Goal: Task Accomplishment & Management: Manage account settings

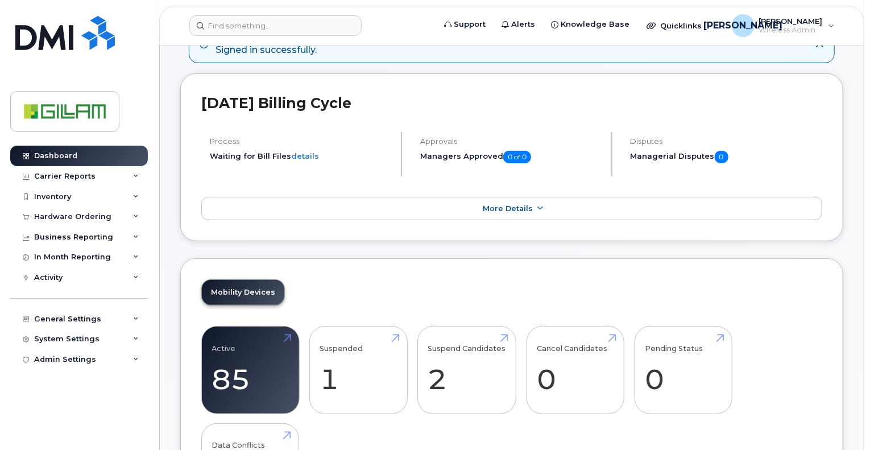
scroll to position [341, 0]
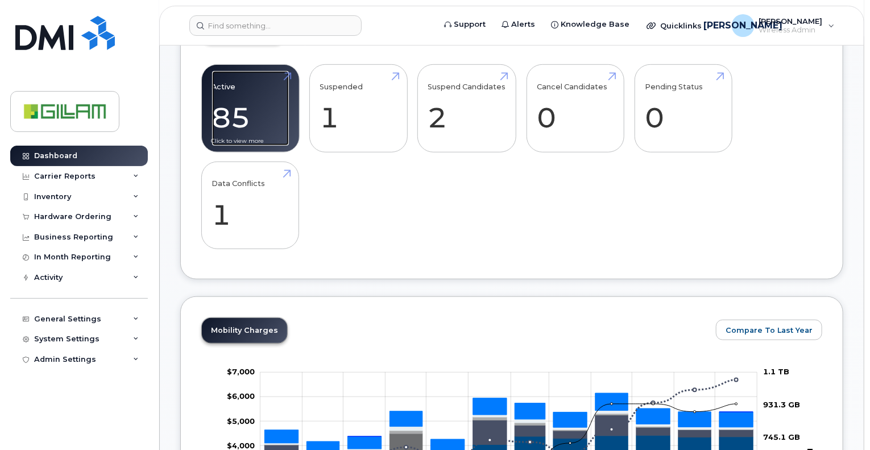
click at [222, 86] on link "Active 85 21%" at bounding box center [250, 108] width 77 height 75
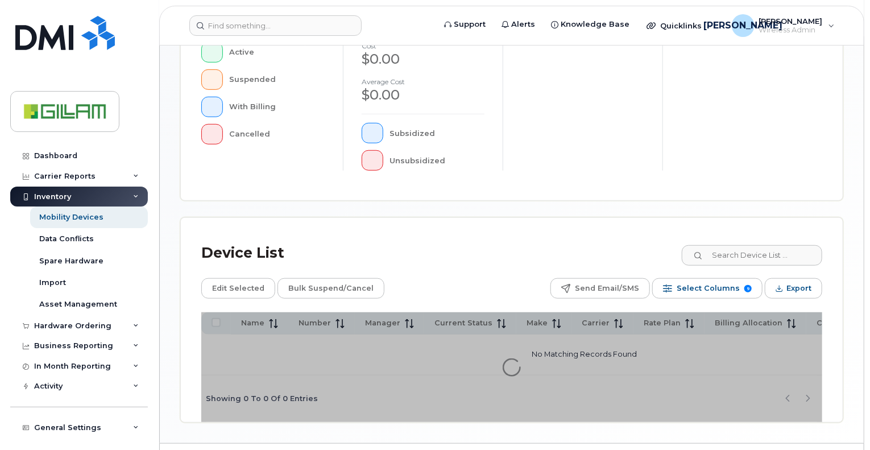
scroll to position [377, 0]
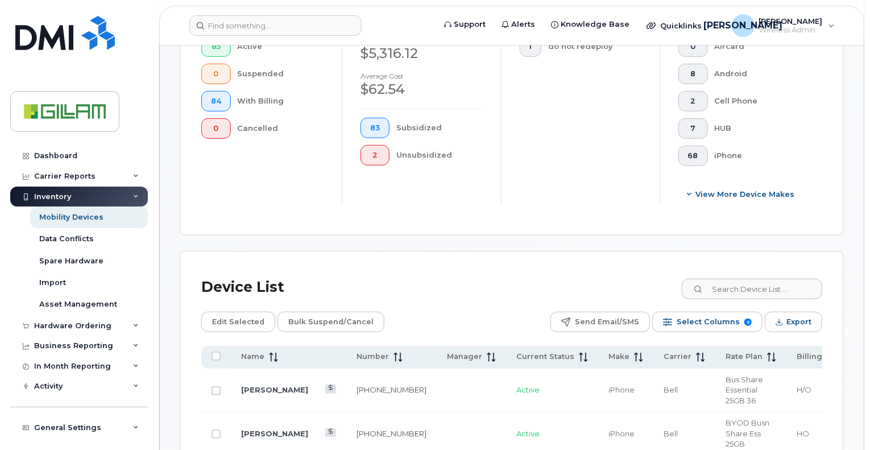
scroll to position [455, 0]
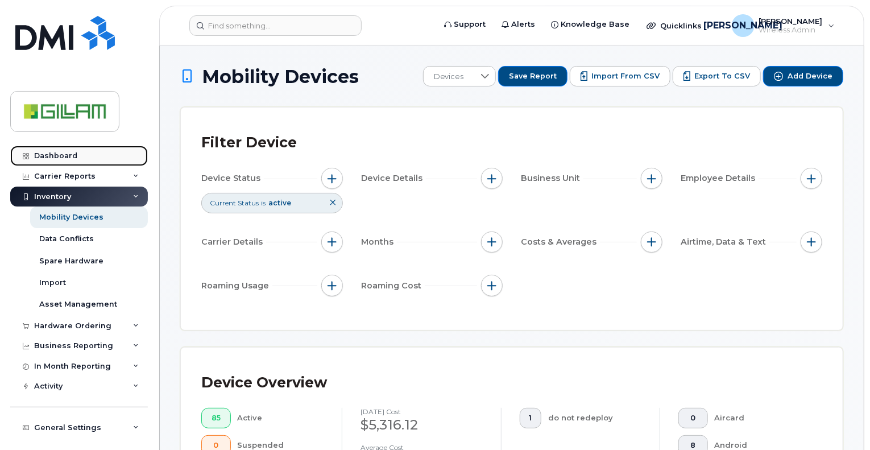
click at [60, 156] on div "Dashboard" at bounding box center [55, 155] width 43 height 9
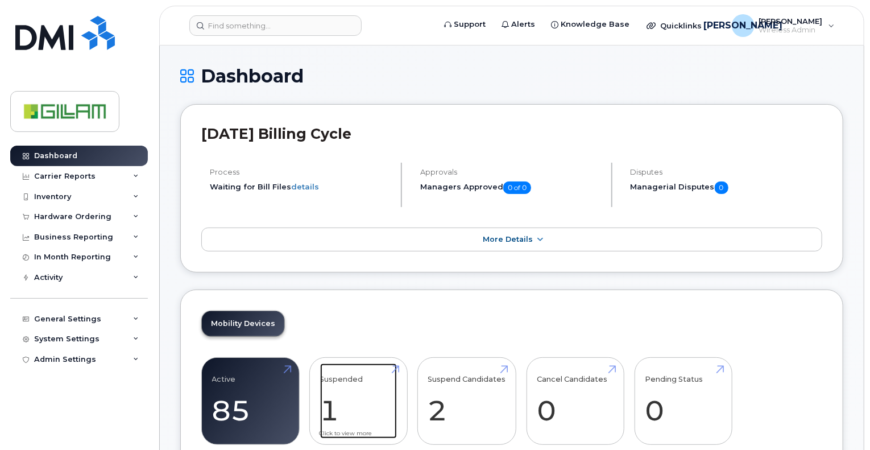
click at [349, 373] on link "Suspended 1 -50%" at bounding box center [358, 400] width 77 height 75
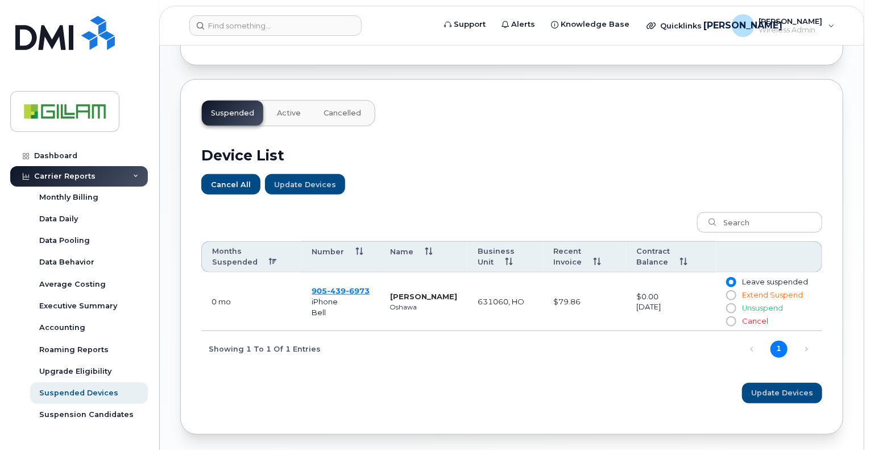
scroll to position [341, 0]
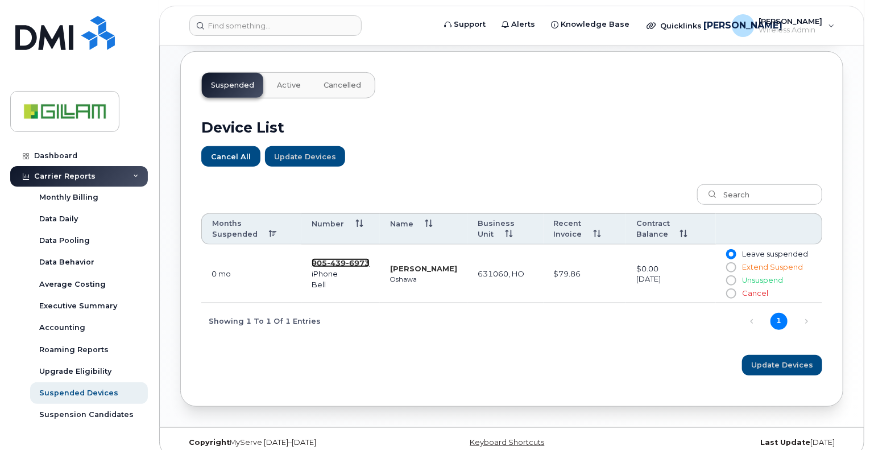
click at [359, 263] on span "6973" at bounding box center [358, 262] width 24 height 9
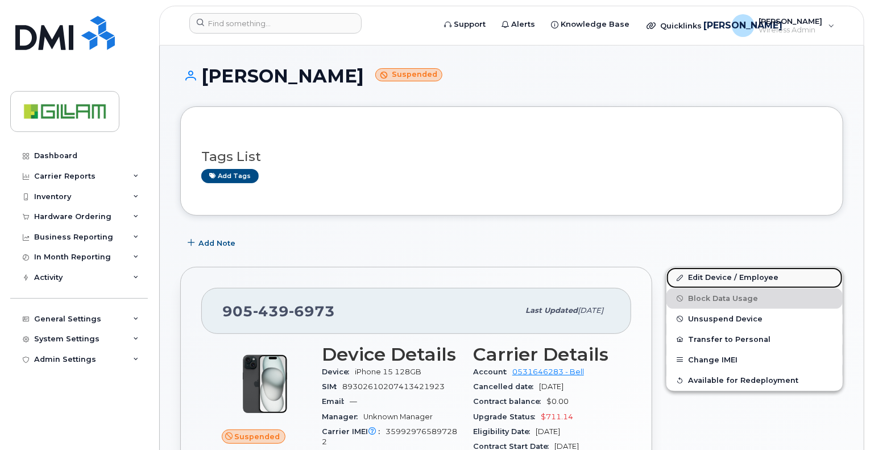
drag, startPoint x: 718, startPoint y: 275, endPoint x: 712, endPoint y: 277, distance: 6.7
click at [718, 275] on link "Edit Device / Employee" at bounding box center [754, 277] width 176 height 20
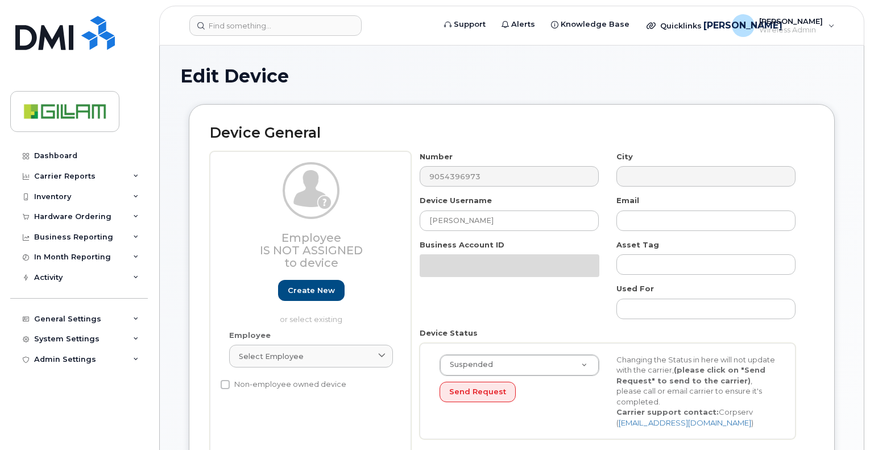
select select "5784026"
select select "81085"
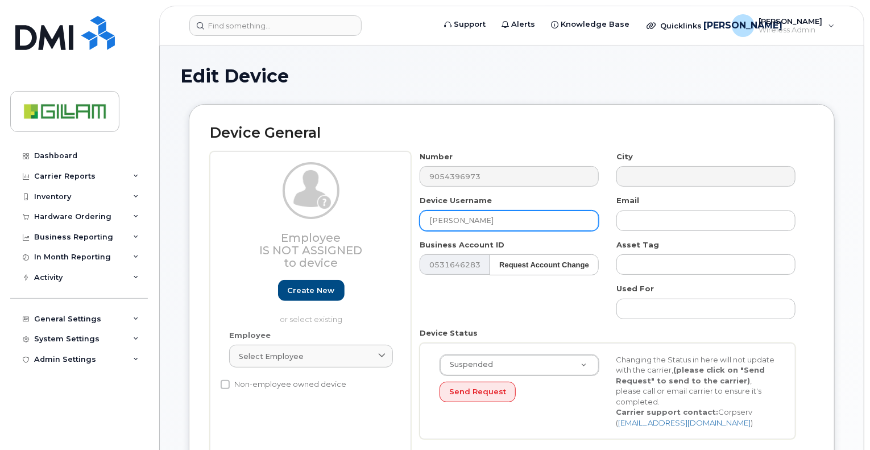
drag, startPoint x: 430, startPoint y: 218, endPoint x: 814, endPoint y: 159, distance: 388.7
click at [430, 218] on input "[PERSON_NAME]" at bounding box center [508, 220] width 179 height 20
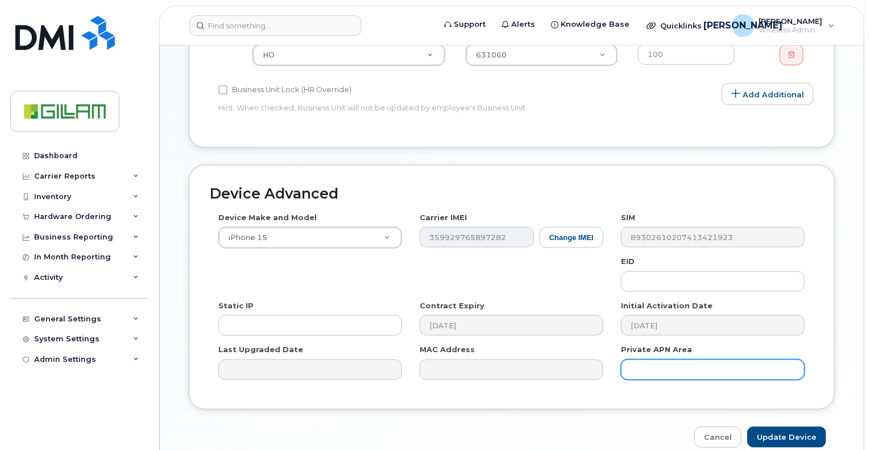
scroll to position [603, 0]
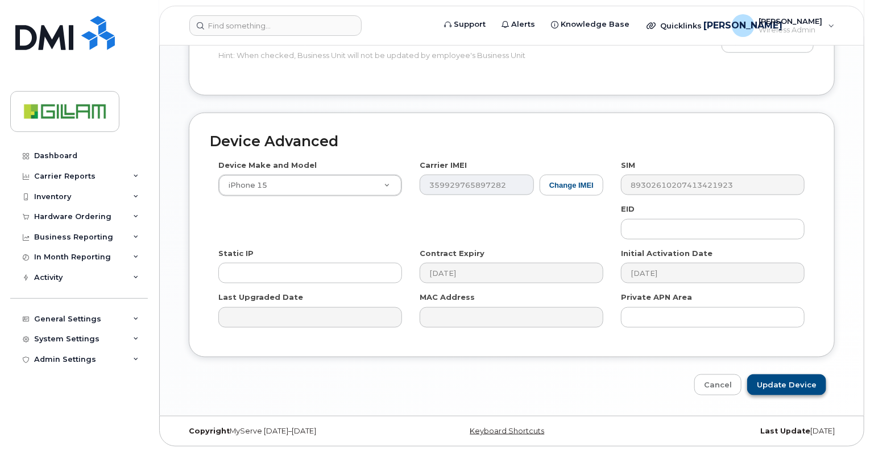
type input "Formerly - Kenneth Lake"
click at [780, 384] on input "Update Device" at bounding box center [786, 384] width 79 height 21
type input "Saving..."
